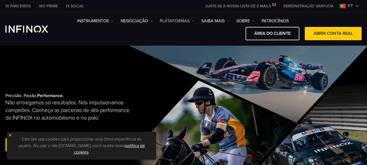
click at [178, 20] on link "PLATAFORMAS" at bounding box center [177, 21] width 35 height 7
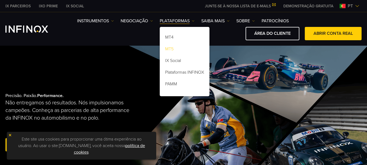
click at [171, 48] on link "MT5" at bounding box center [185, 50] width 50 height 12
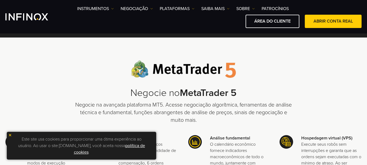
click at [10, 136] on img at bounding box center [10, 135] width 4 height 4
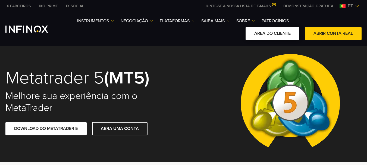
click at [286, 39] on link "ÁREA DO CLIENTE" at bounding box center [273, 33] width 54 height 13
